Goal: Check status

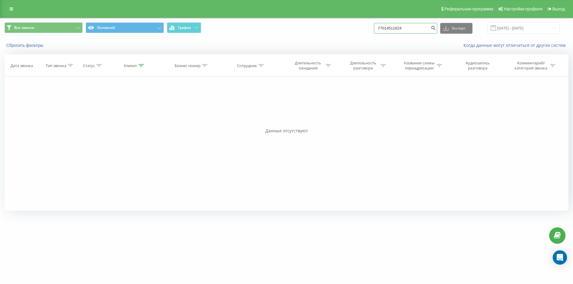
click at [395, 30] on input "77014511624" at bounding box center [405, 28] width 63 height 11
paste input "01115079"
type input "77001115079"
click at [436, 29] on icon "submit" at bounding box center [433, 27] width 5 height 4
